Goal: Task Accomplishment & Management: Manage account settings

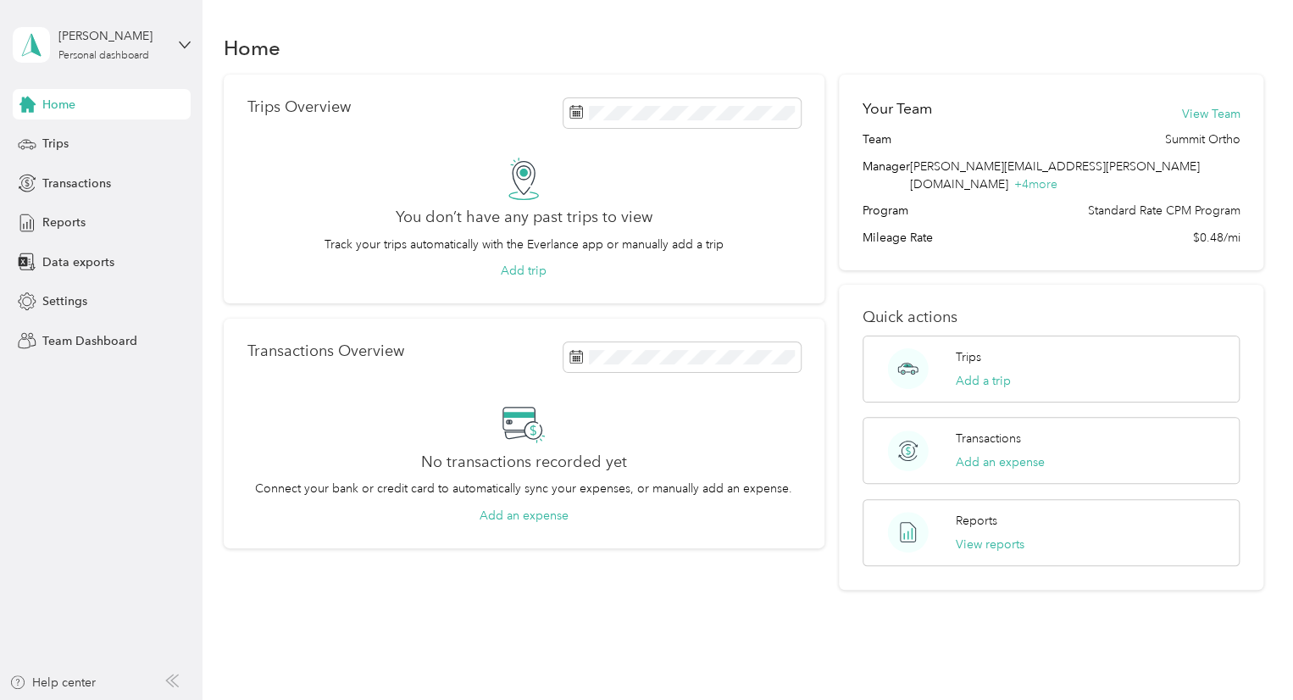
click at [175, 45] on div "[PERSON_NAME] Personal dashboard" at bounding box center [102, 44] width 178 height 59
click at [150, 119] on div "You’re signed in as [PERSON_NAME][EMAIL_ADDRESS][PERSON_NAME][DOMAIN_NAME] Team…" at bounding box center [287, 153] width 548 height 173
click at [132, 41] on div "[PERSON_NAME]" at bounding box center [111, 36] width 106 height 18
click at [177, 134] on div "Team dashboard" at bounding box center [287, 140] width 525 height 30
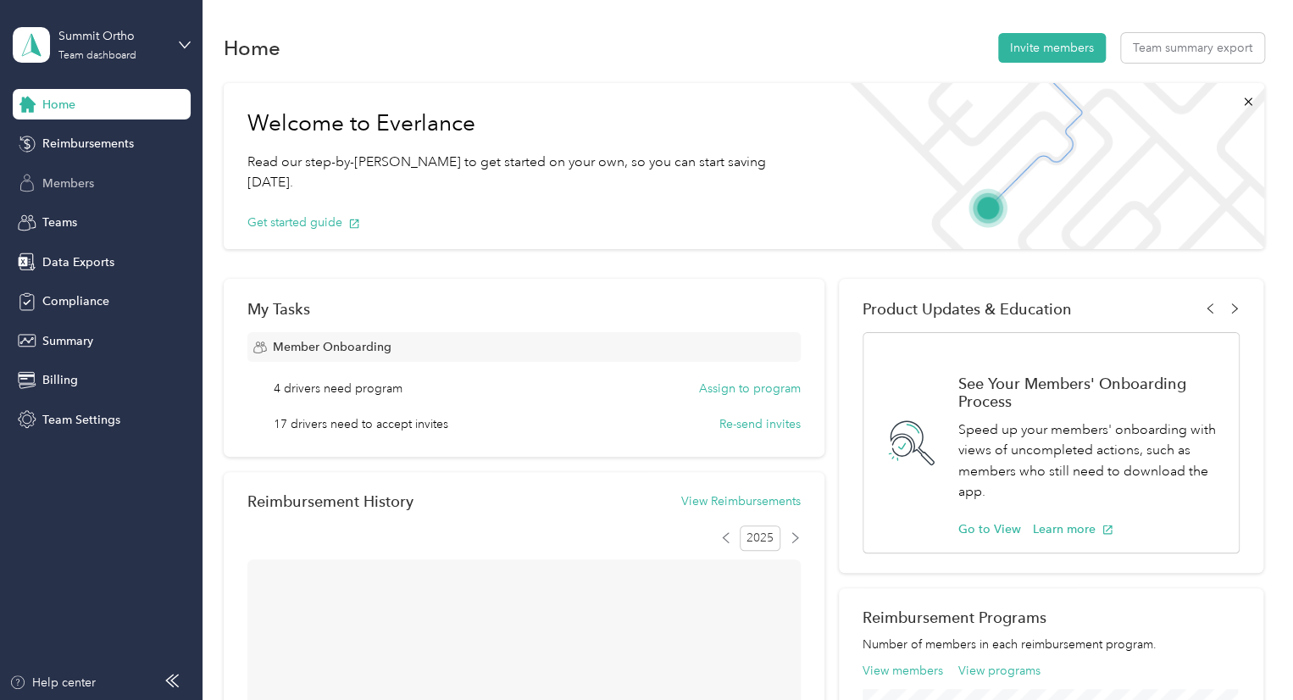
click at [97, 185] on div "Members" at bounding box center [102, 183] width 178 height 31
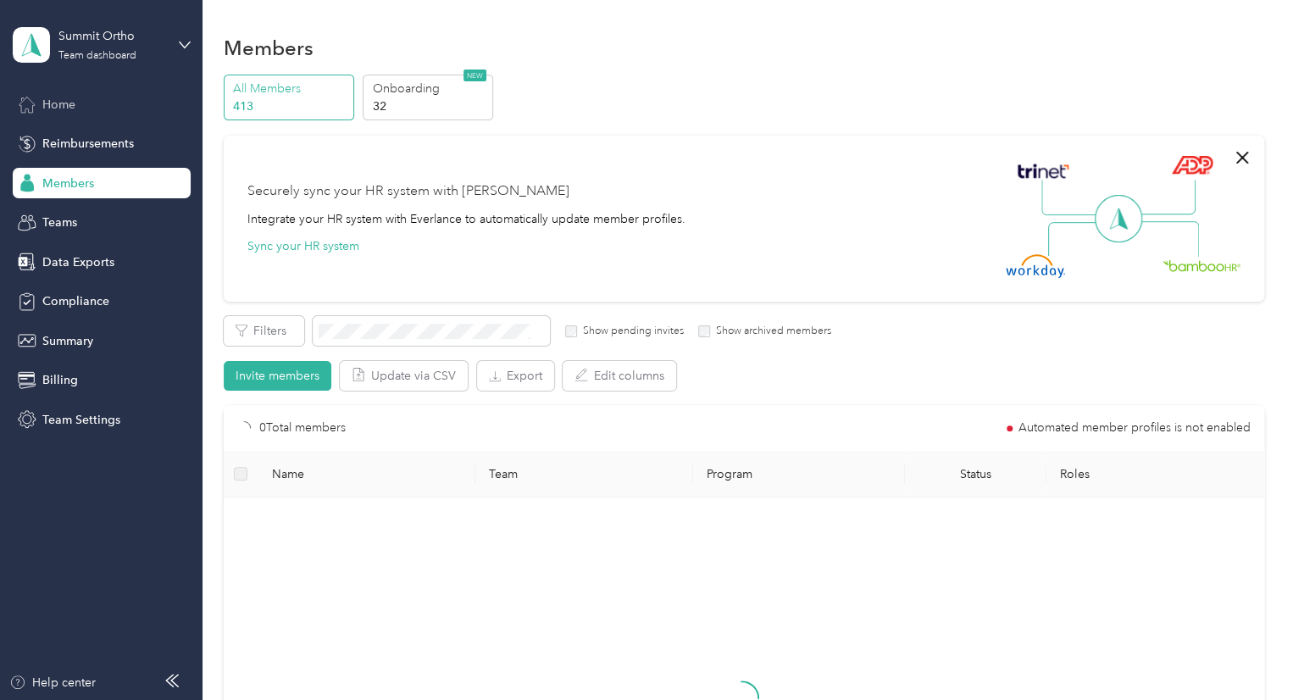
click at [116, 101] on div "Home" at bounding box center [102, 104] width 178 height 31
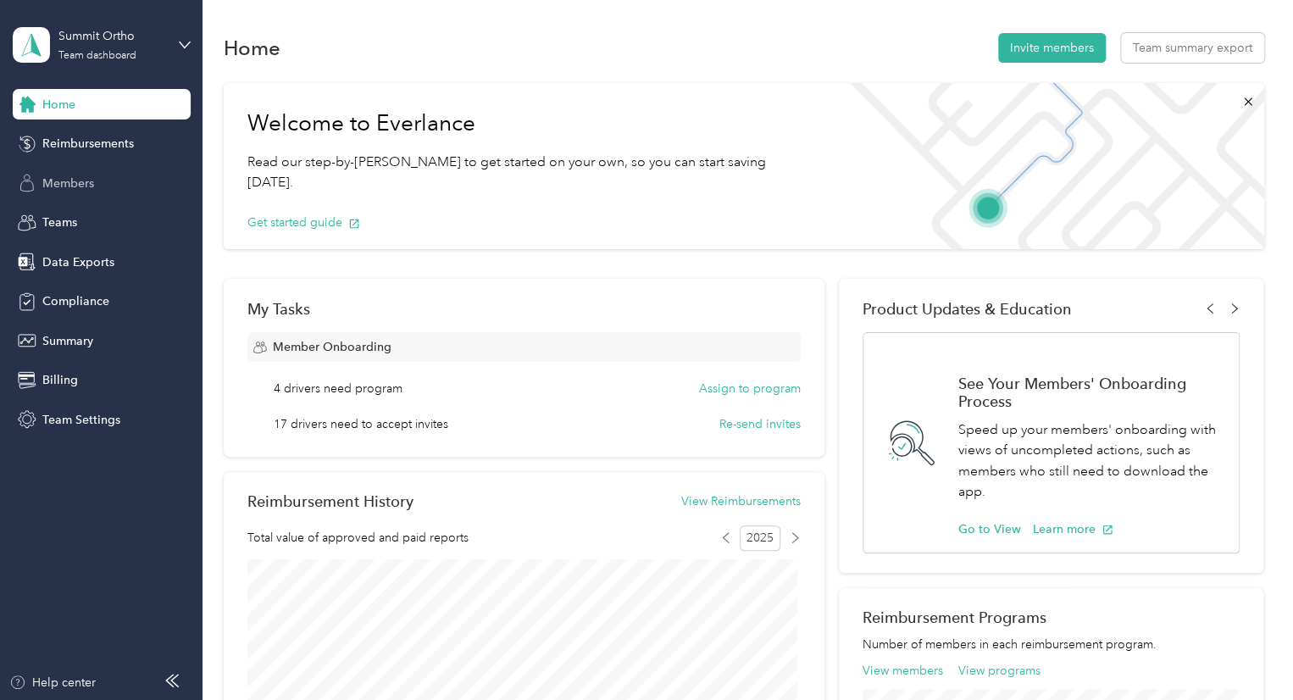
click at [108, 180] on div "Members" at bounding box center [102, 183] width 178 height 31
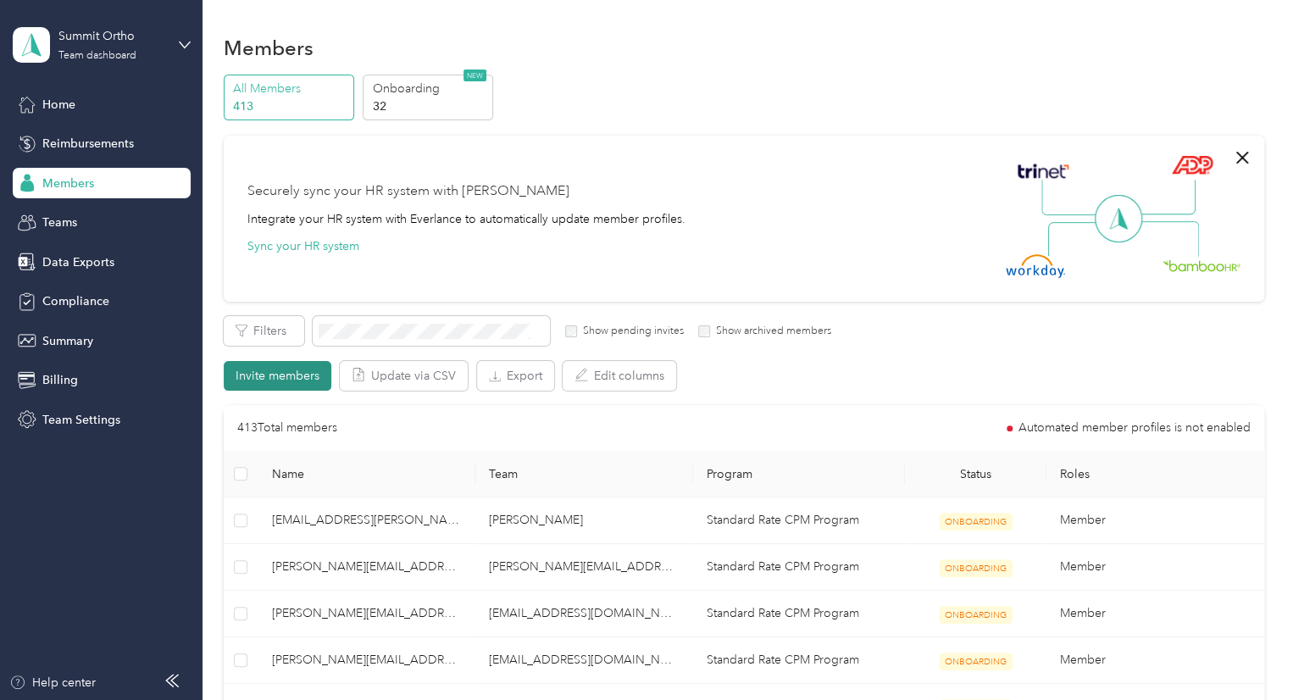
click at [292, 377] on button "Invite members" at bounding box center [278, 376] width 108 height 30
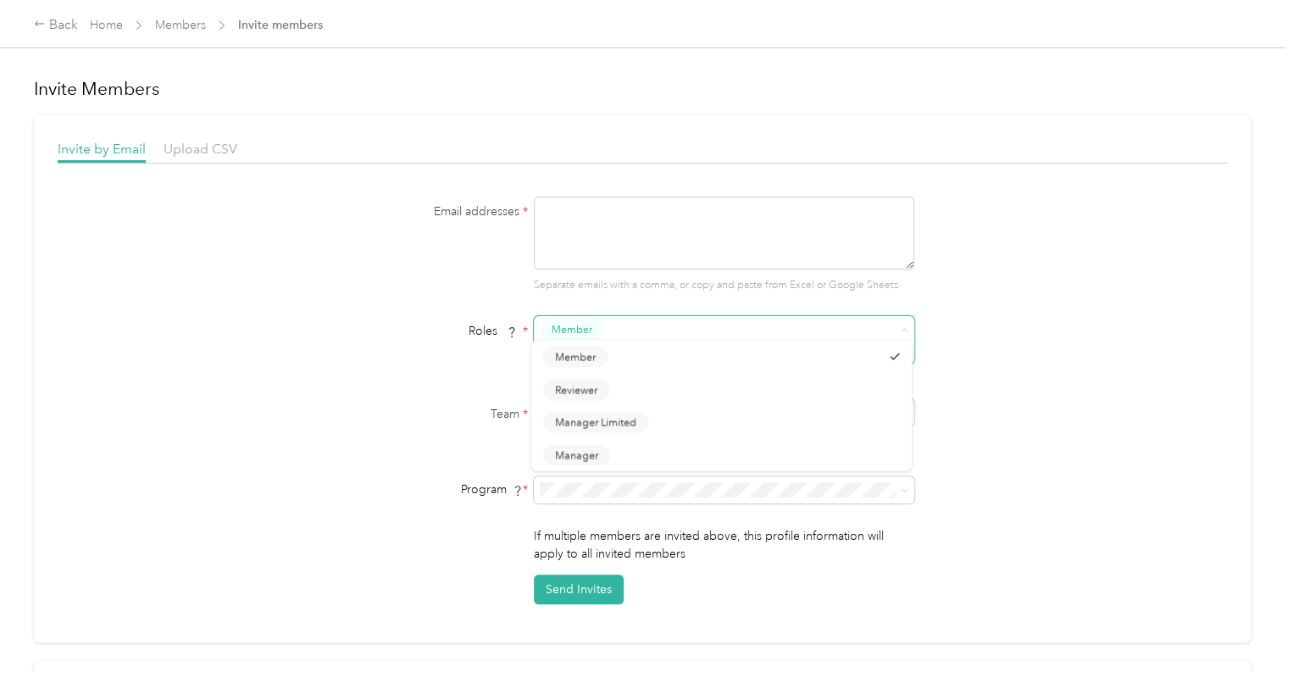
click at [636, 343] on span at bounding box center [713, 352] width 347 height 18
click at [420, 339] on div "Roles * Member" at bounding box center [642, 345] width 652 height 59
click at [190, 24] on link "Members" at bounding box center [180, 25] width 51 height 14
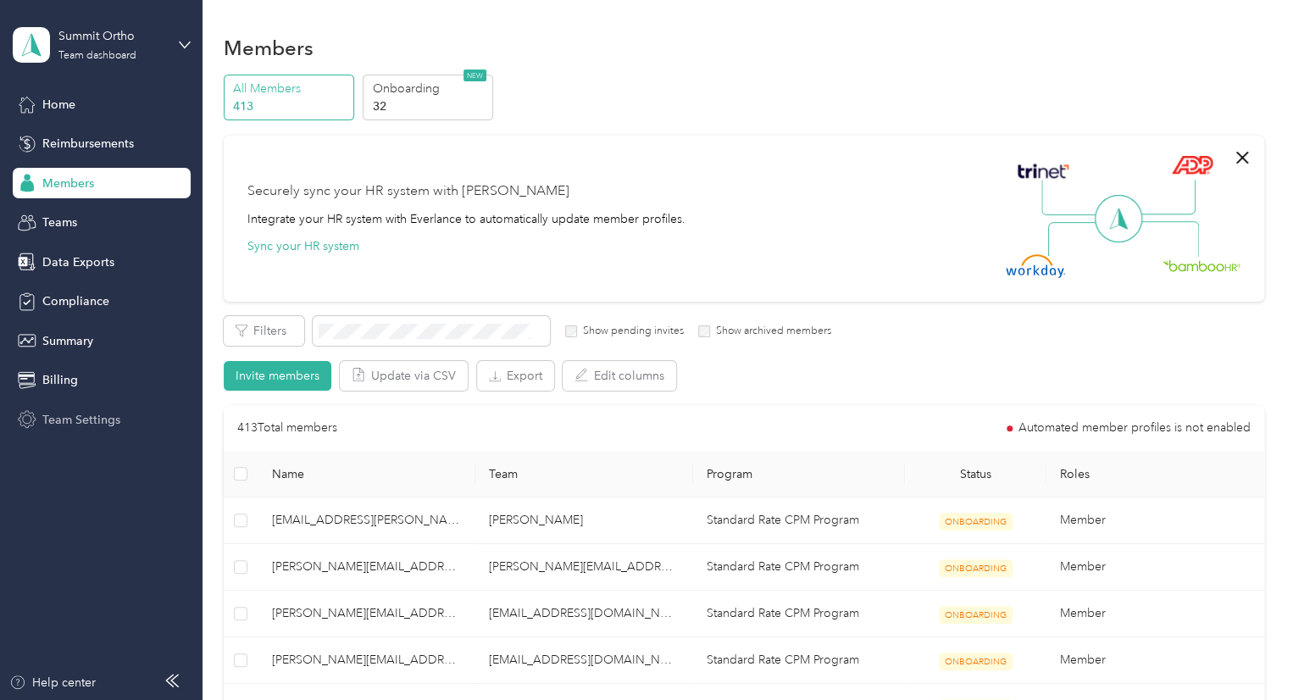
click at [122, 414] on div "Team Settings" at bounding box center [102, 419] width 178 height 31
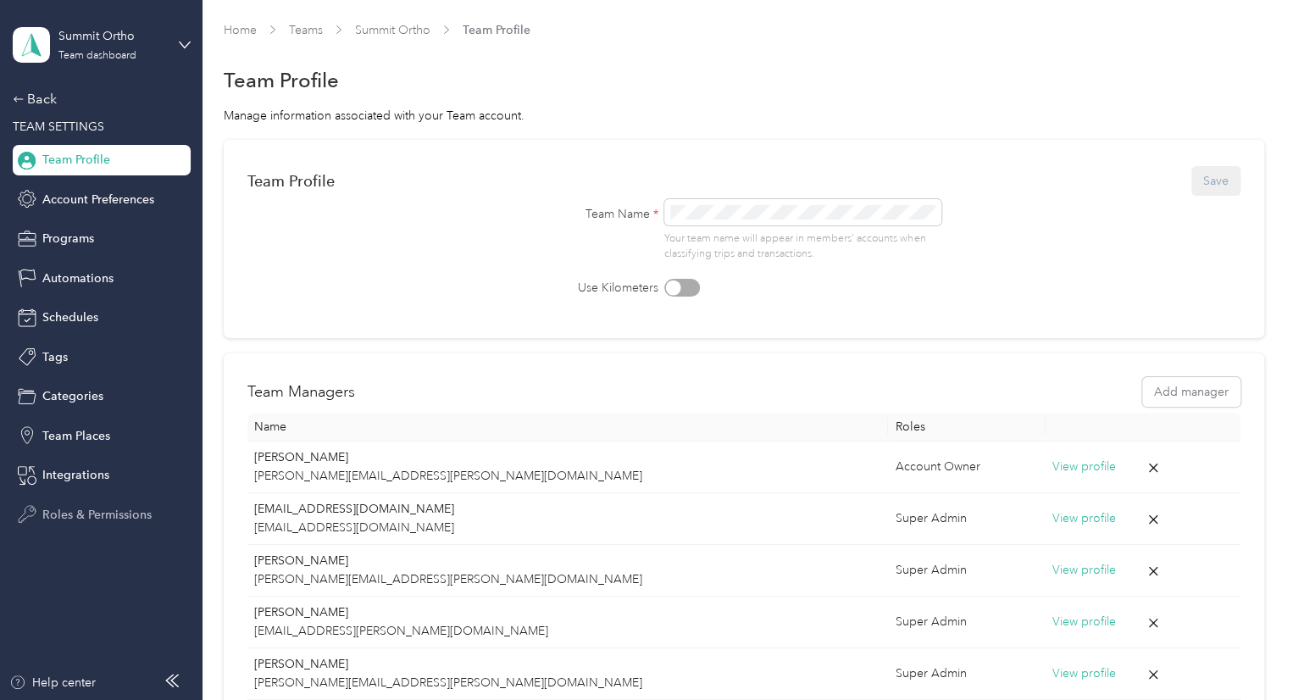
click at [92, 506] on span "Roles & Permissions" at bounding box center [96, 515] width 109 height 18
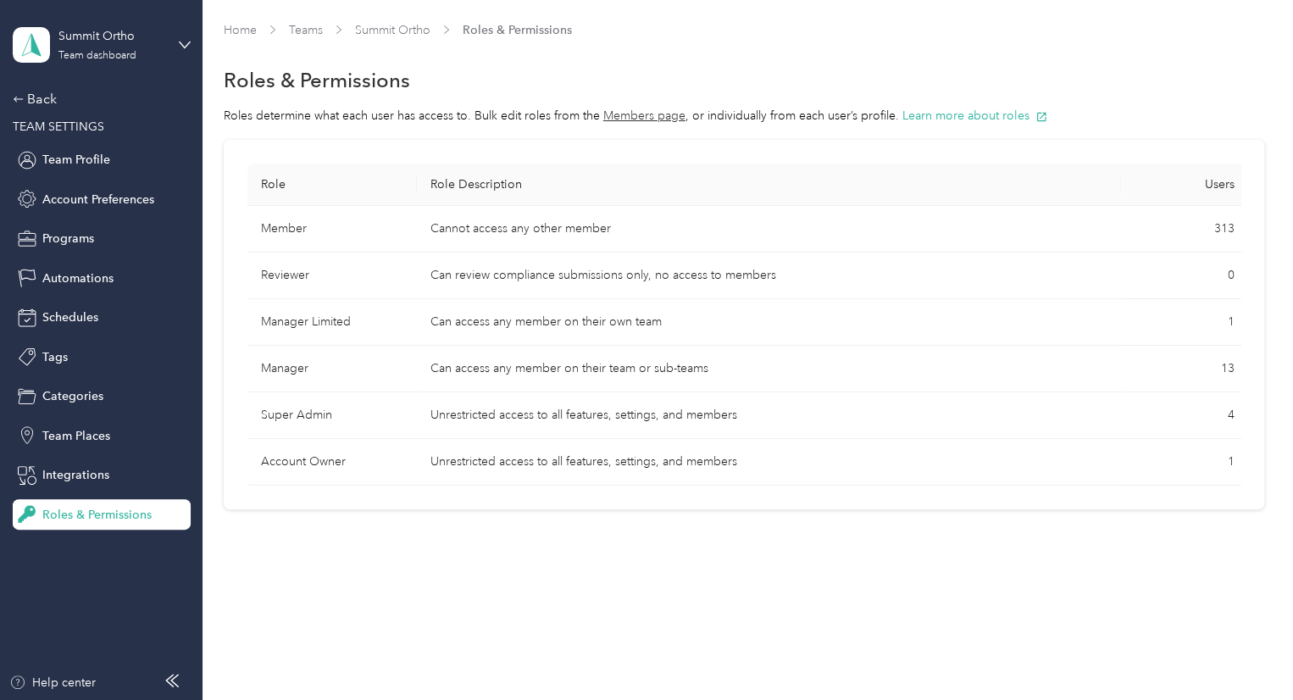
click at [1228, 414] on span "4" at bounding box center [1231, 415] width 7 height 14
click at [557, 414] on td "Unrestricted access to all features, settings, and members" at bounding box center [769, 415] width 704 height 47
click at [303, 418] on td "Super Admin" at bounding box center [331, 415] width 169 height 47
click at [81, 162] on span "Team Profile" at bounding box center [76, 160] width 68 height 18
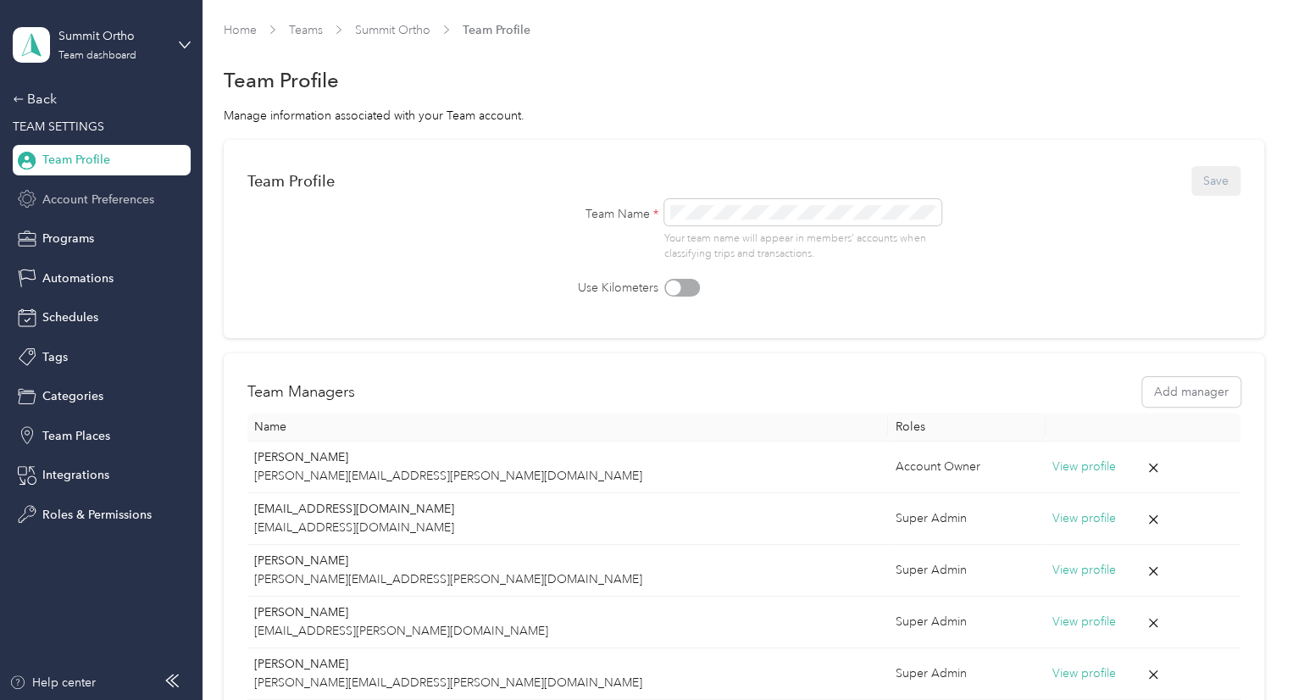
click at [144, 206] on span "Account Preferences" at bounding box center [98, 200] width 112 height 18
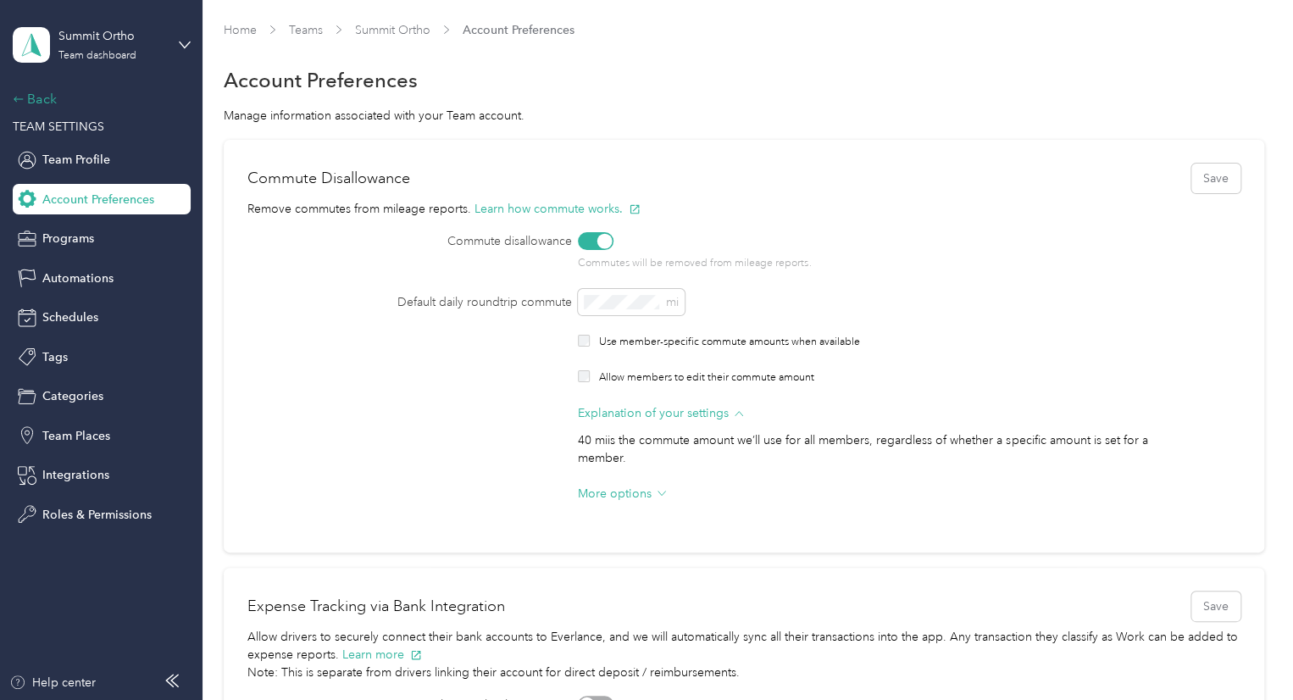
click at [44, 94] on div "Back" at bounding box center [97, 99] width 169 height 20
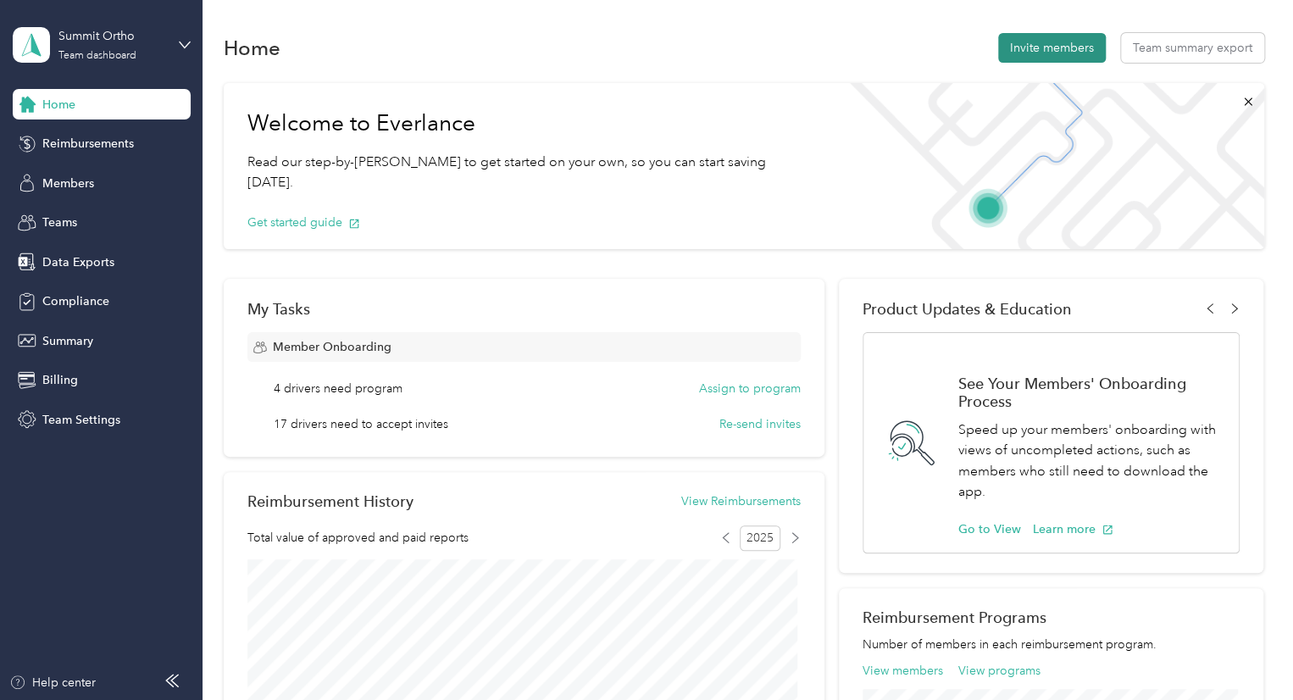
click at [1091, 50] on button "Invite members" at bounding box center [1052, 48] width 108 height 30
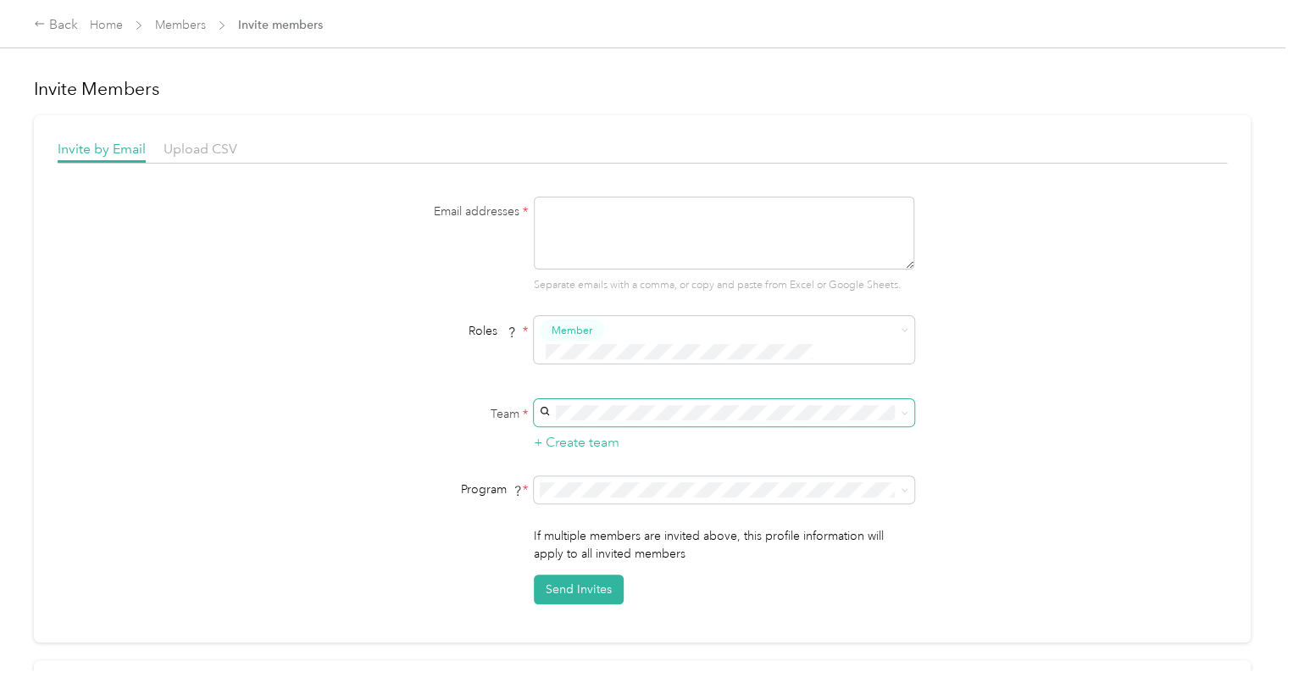
click at [586, 399] on span at bounding box center [724, 412] width 380 height 27
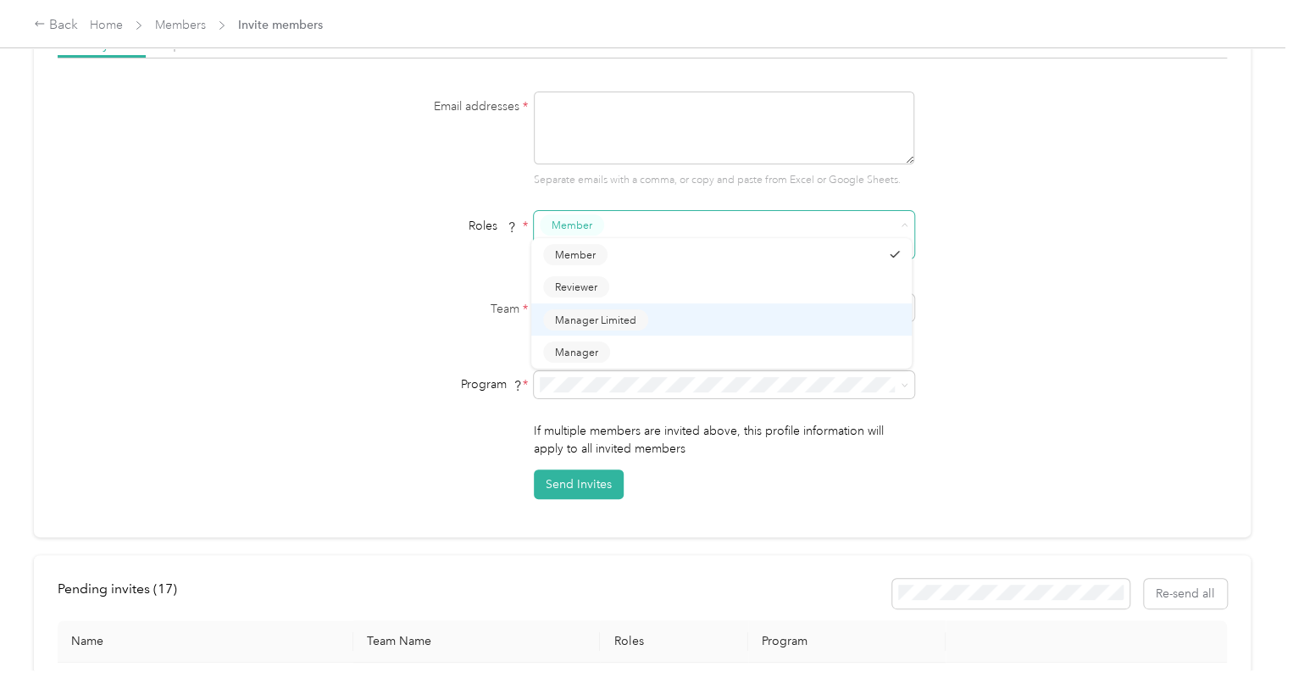
scroll to position [105, 0]
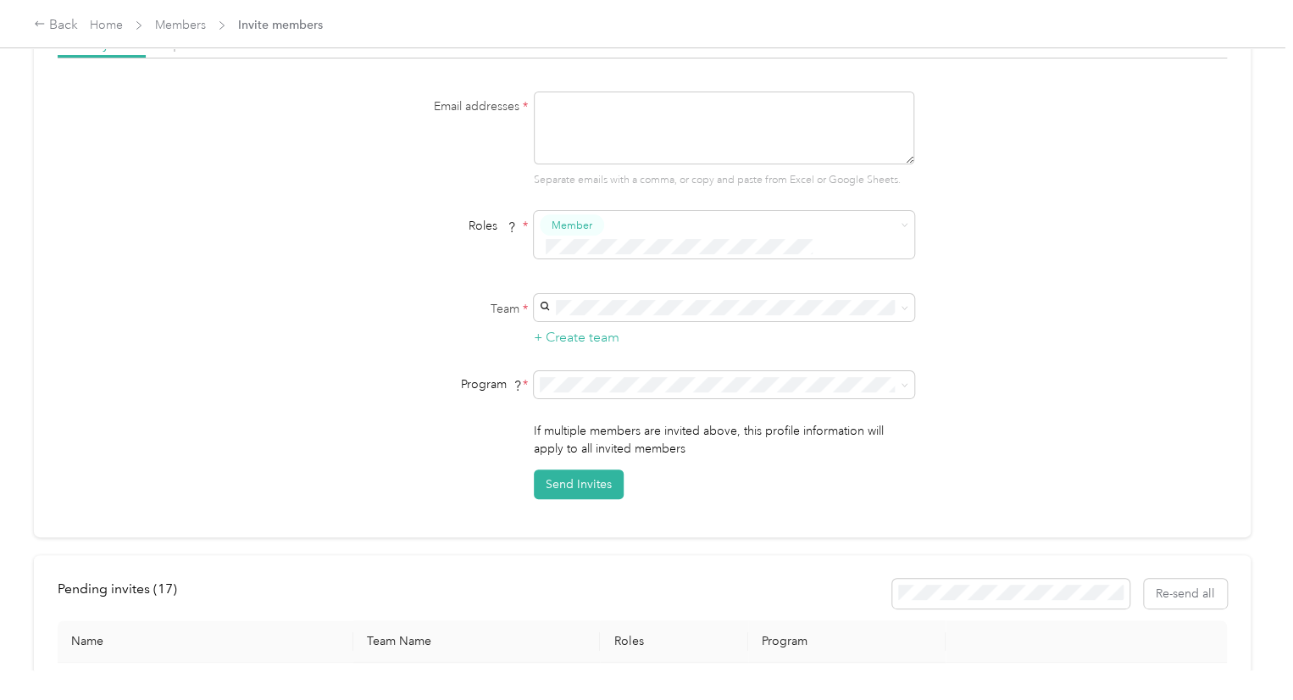
click at [390, 300] on label "Team *" at bounding box center [422, 309] width 212 height 18
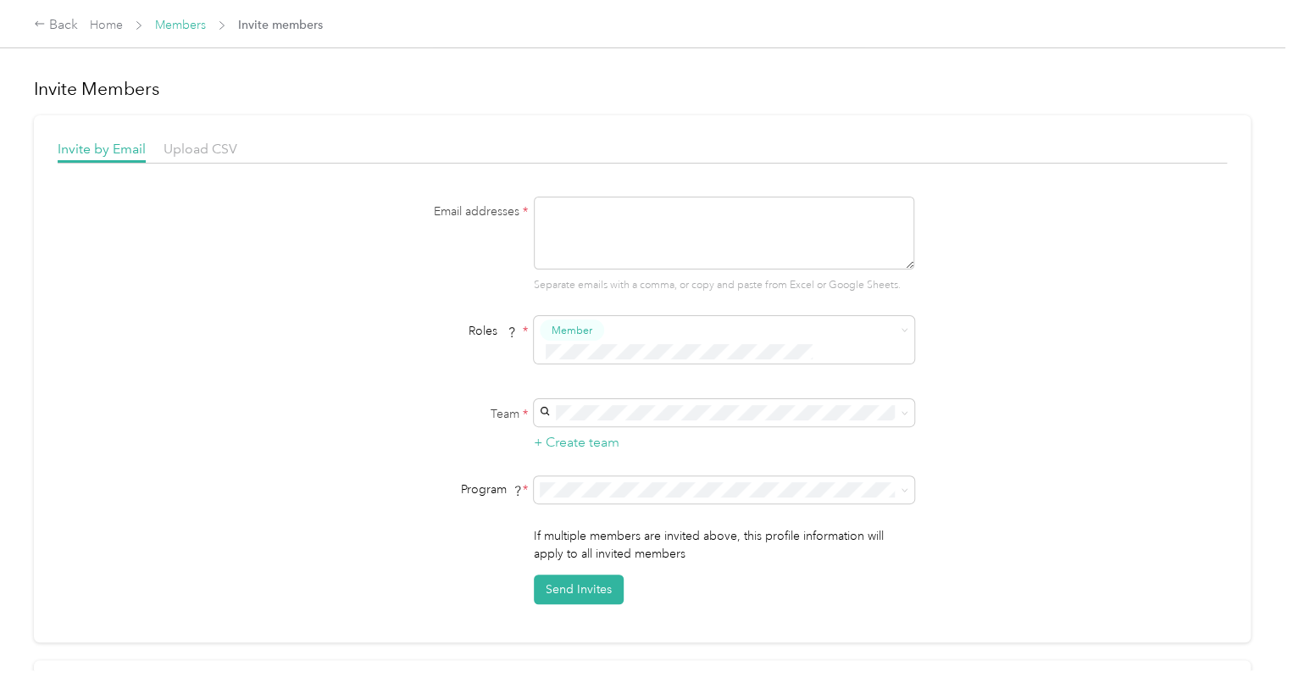
click at [187, 23] on link "Members" at bounding box center [180, 25] width 51 height 14
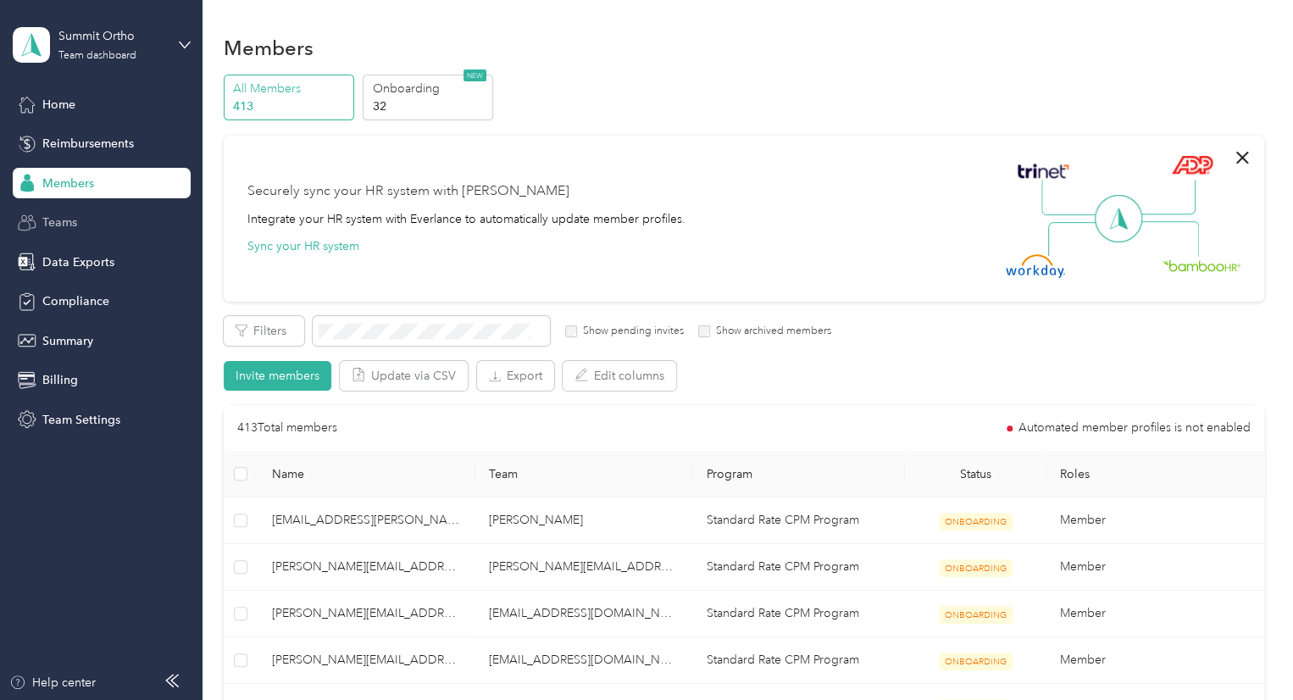
click at [136, 218] on div "Teams" at bounding box center [102, 223] width 178 height 31
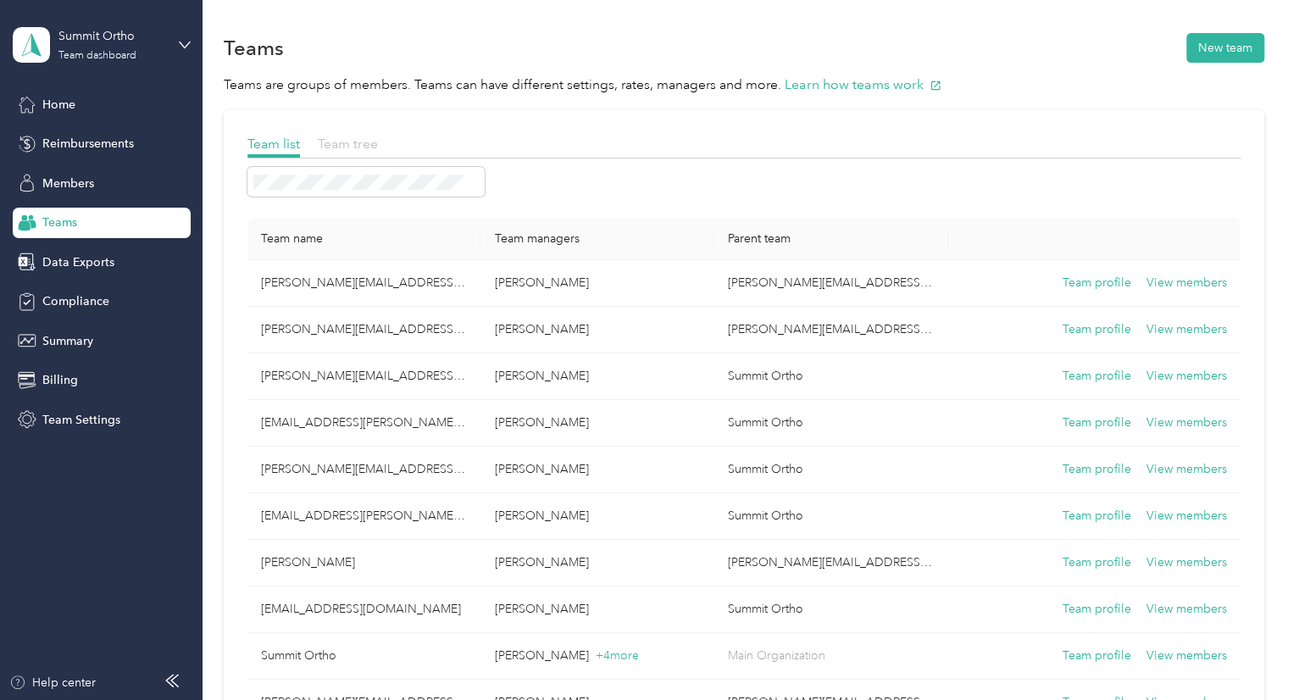
click at [349, 138] on span "Team tree" at bounding box center [348, 144] width 60 height 16
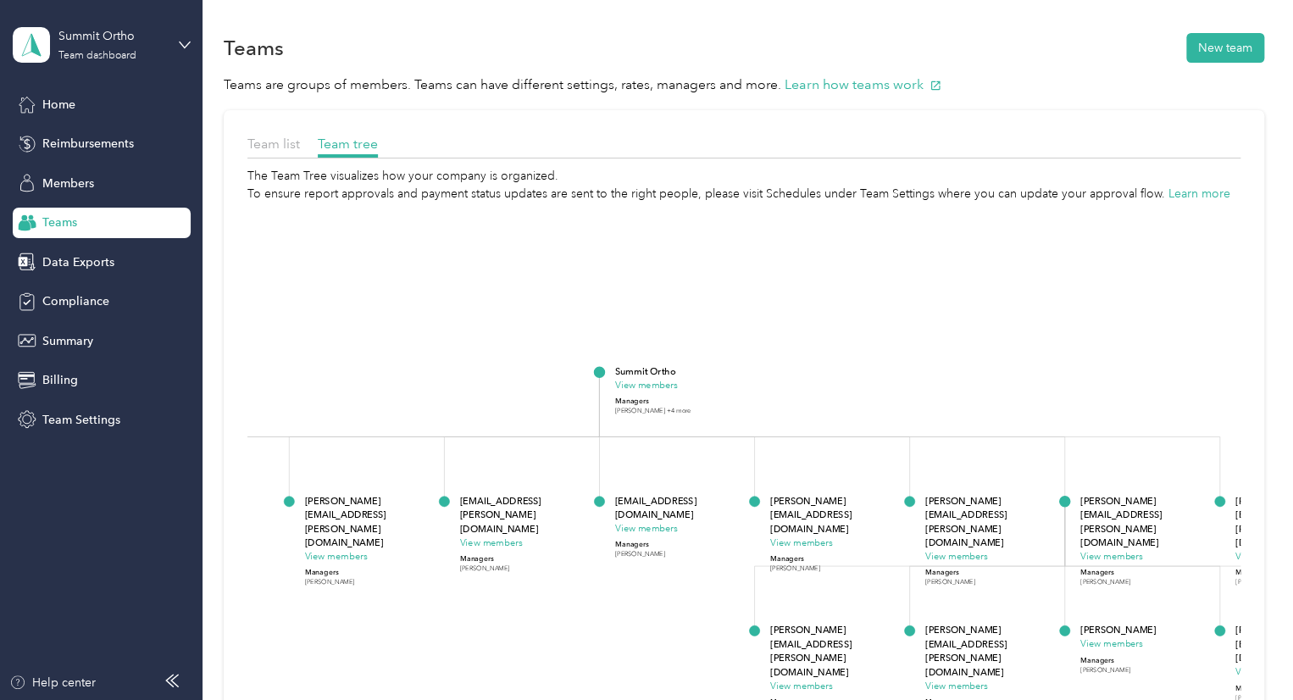
click at [624, 536] on div "[EMAIL_ADDRESS][DOMAIN_NAME] View members Managers [PERSON_NAME]" at bounding box center [679, 526] width 130 height 65
click at [636, 528] on button "View members" at bounding box center [645, 529] width 63 height 14
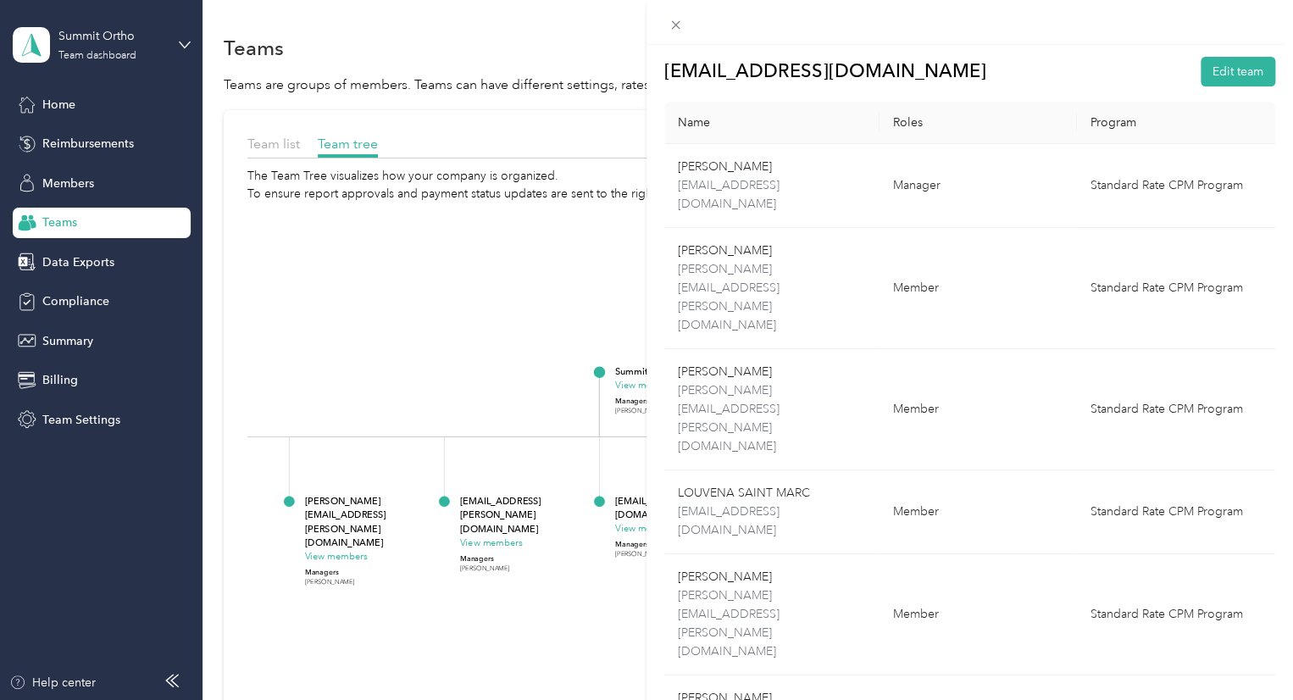
click at [498, 358] on div "[EMAIL_ADDRESS][DOMAIN_NAME] Edit team Name Roles Program [PERSON_NAME] [EMAIL_…" at bounding box center [646, 350] width 1293 height 700
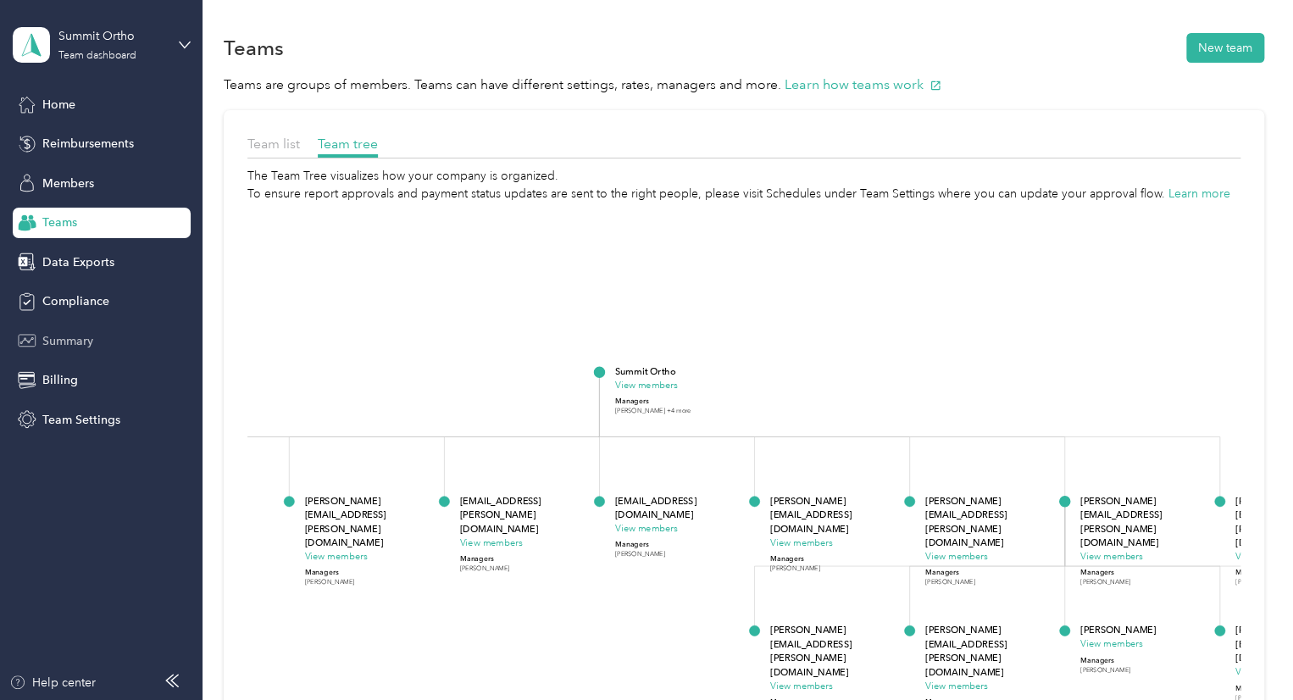
click at [105, 336] on div "Summary" at bounding box center [102, 340] width 178 height 31
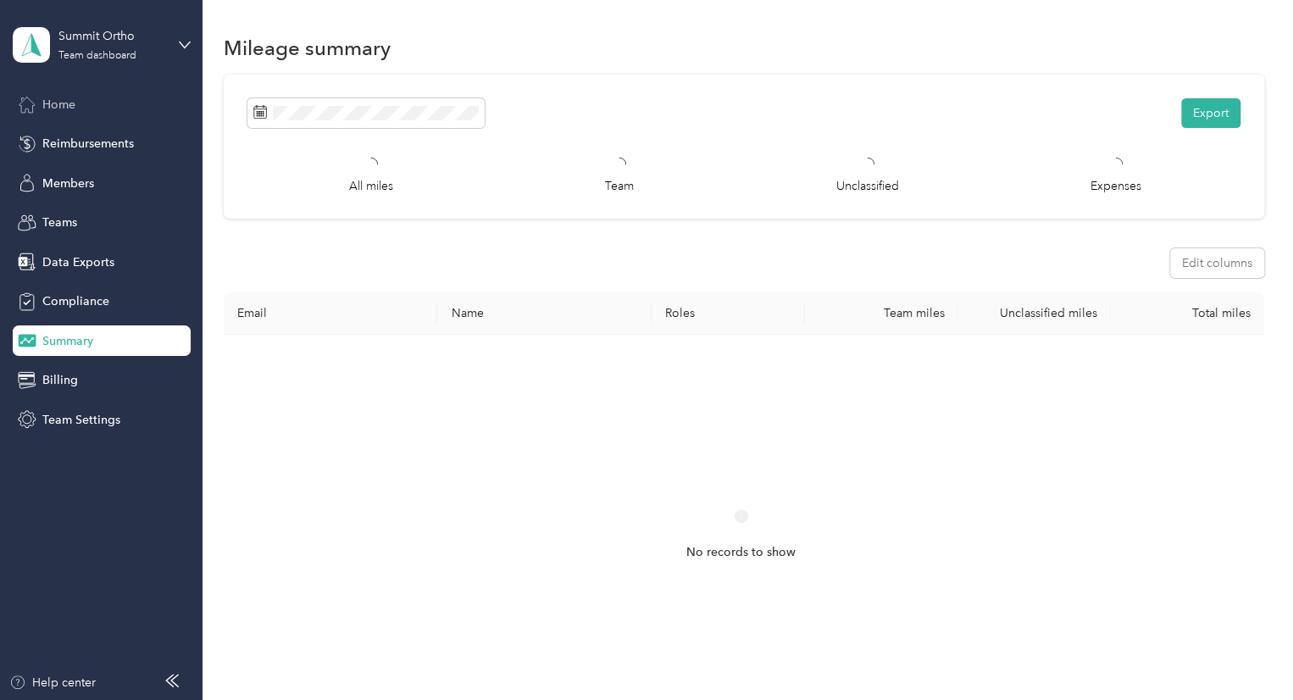
click at [109, 95] on div "Home" at bounding box center [102, 104] width 178 height 31
